Goal: Transaction & Acquisition: Purchase product/service

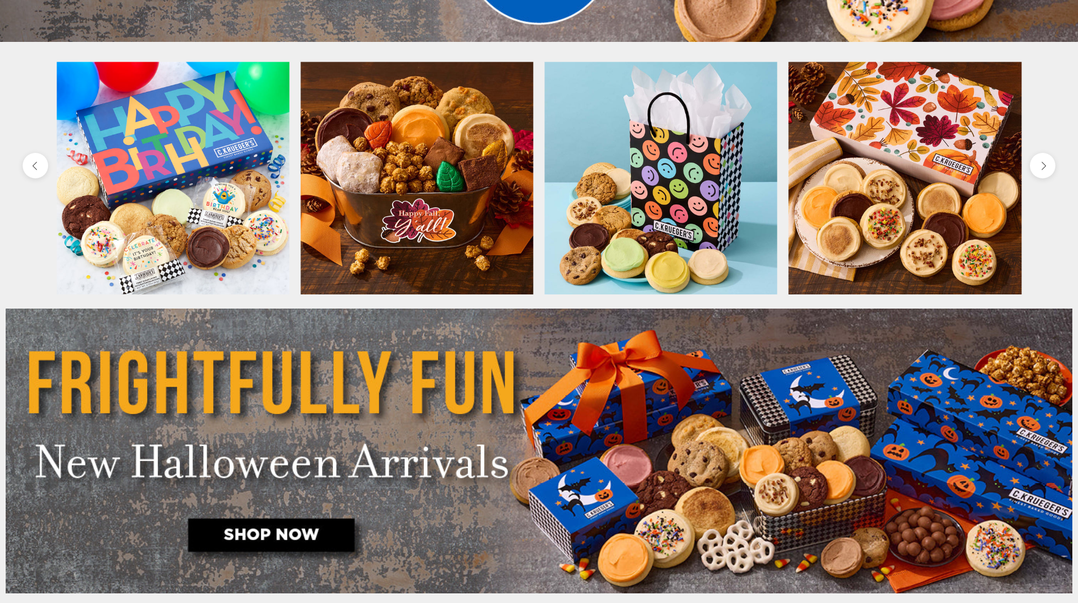
scroll to position [566, 0]
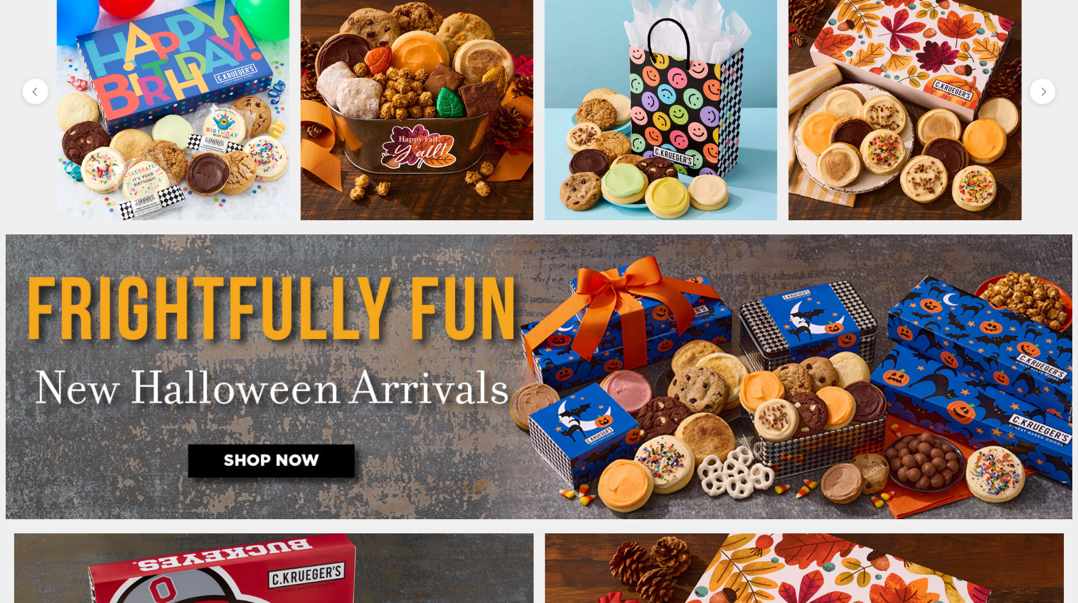
click at [291, 457] on img at bounding box center [539, 376] width 1066 height 285
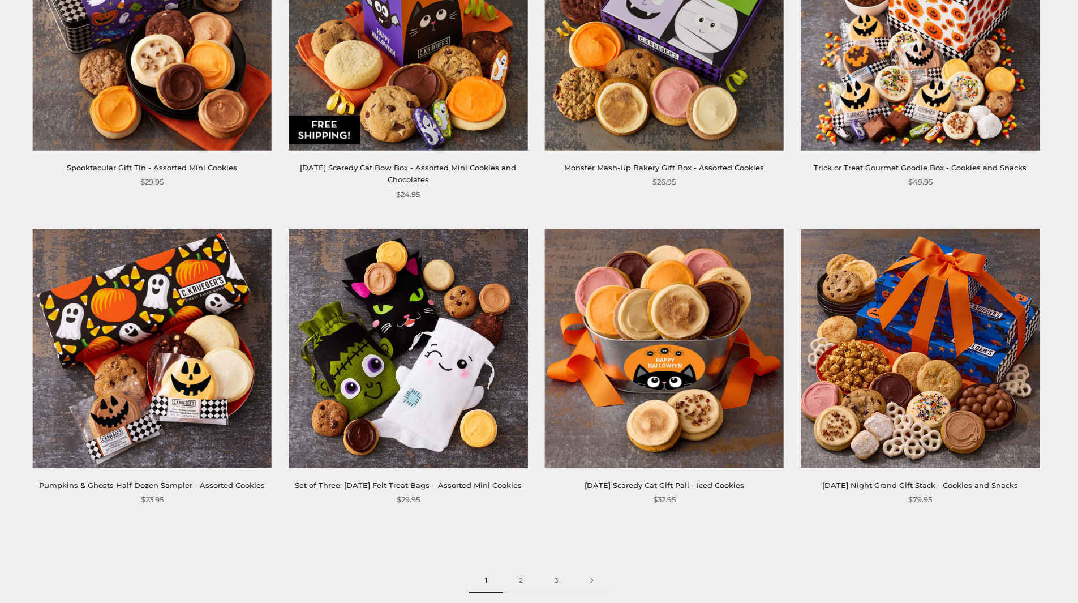
scroll to position [1584, 0]
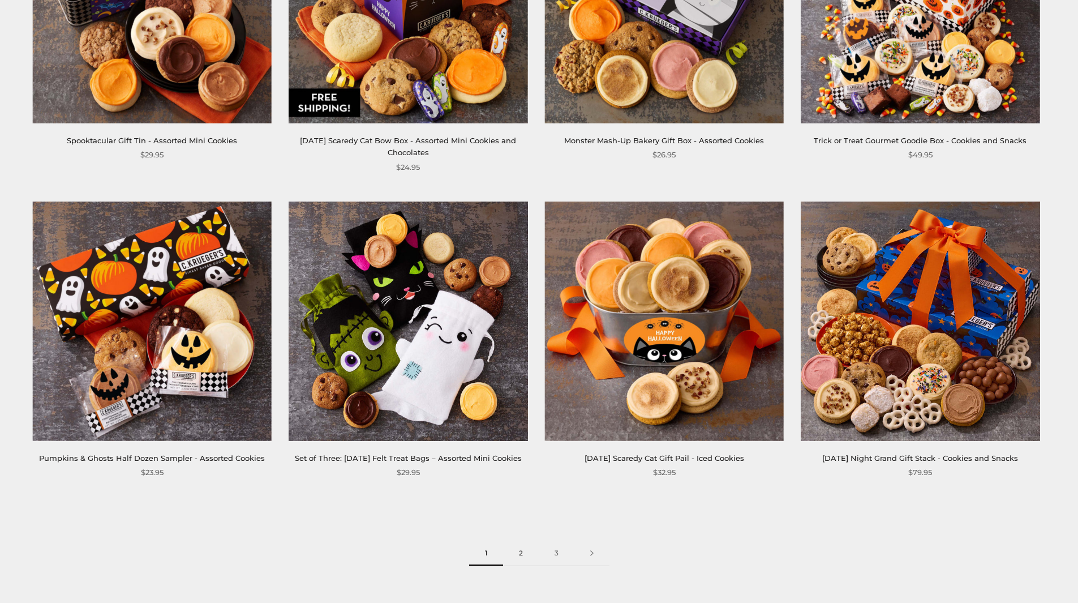
click at [517, 564] on link "2" at bounding box center [521, 552] width 36 height 25
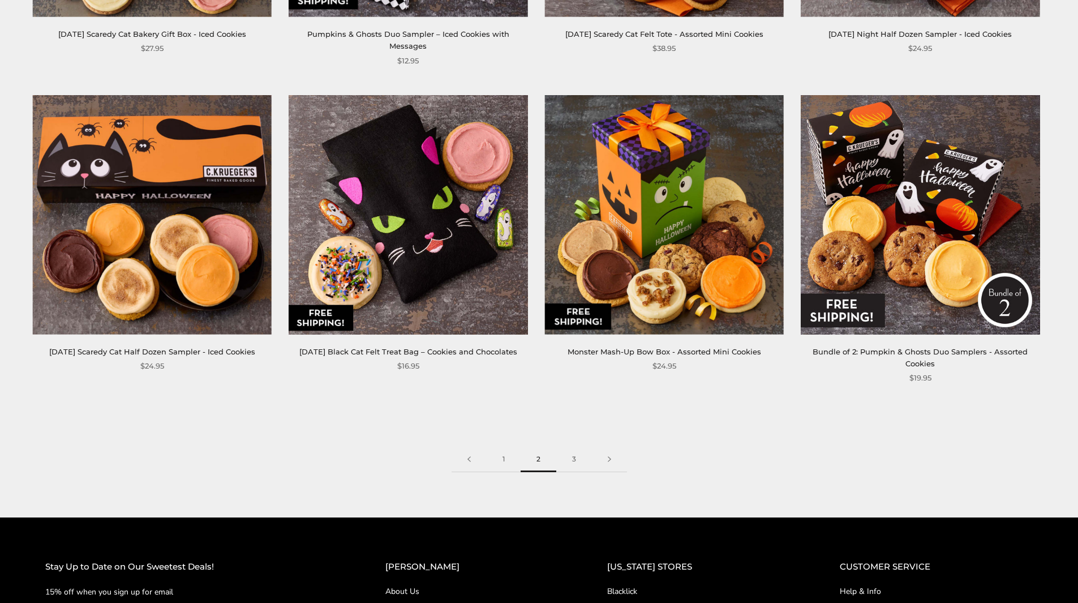
scroll to position [1697, 0]
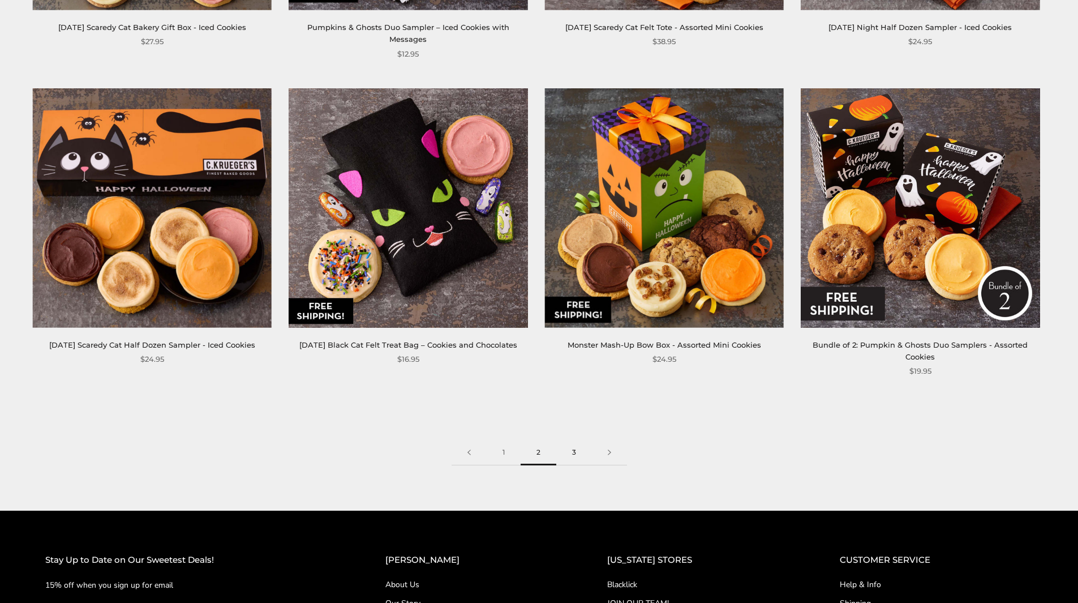
click at [573, 440] on link "3" at bounding box center [574, 452] width 36 height 25
